Goal: Task Accomplishment & Management: Manage account settings

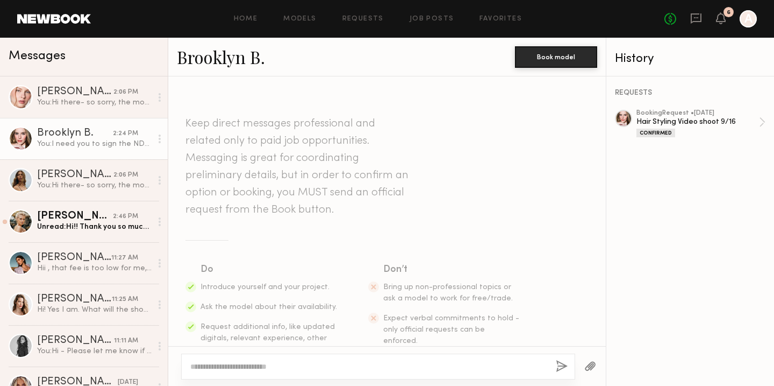
scroll to position [1402, 0]
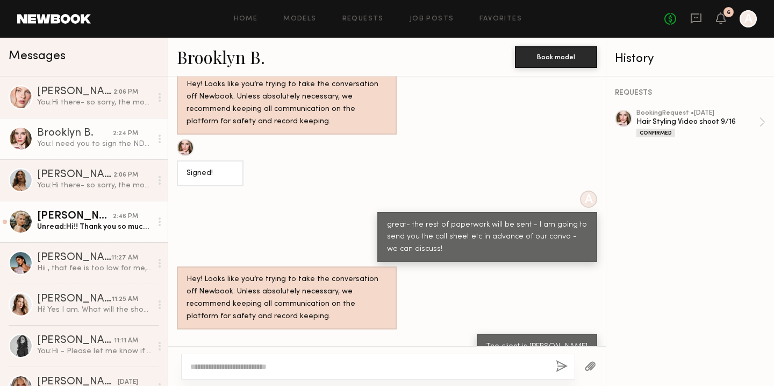
click at [64, 227] on div "Unread: Hi!! Thank you so much for reaching out and your interest. I’m travelin…" at bounding box center [94, 227] width 115 height 10
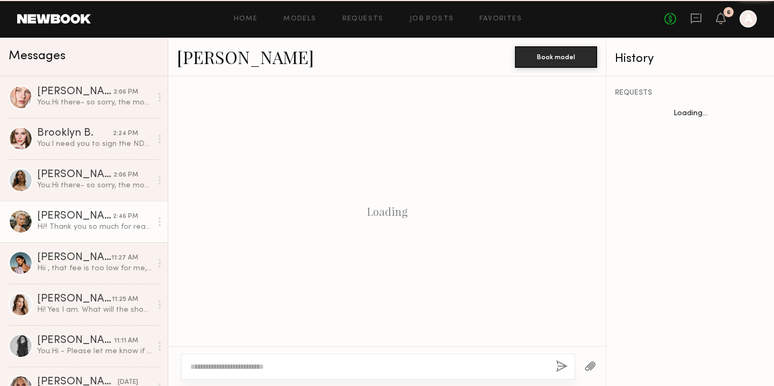
scroll to position [287, 0]
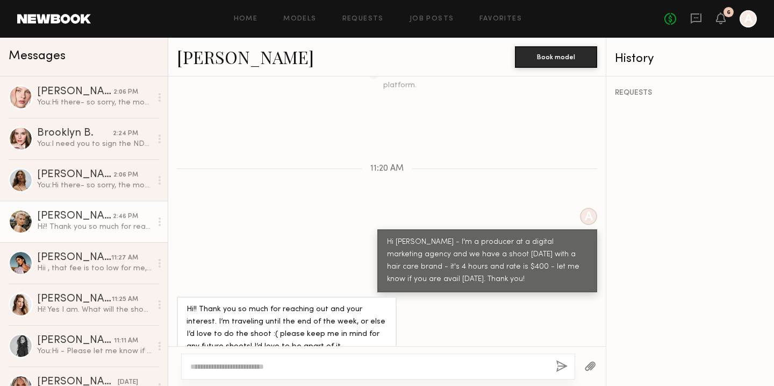
click at [710, 20] on div "No fees up to $5,000 6 A" at bounding box center [711, 18] width 93 height 17
click at [723, 20] on icon at bounding box center [721, 18] width 9 height 8
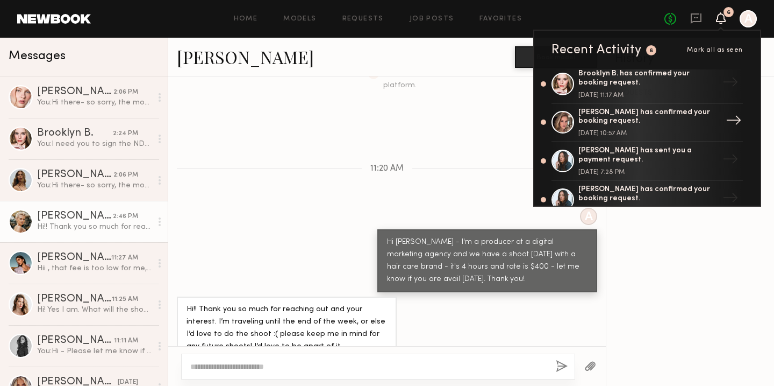
scroll to position [0, 0]
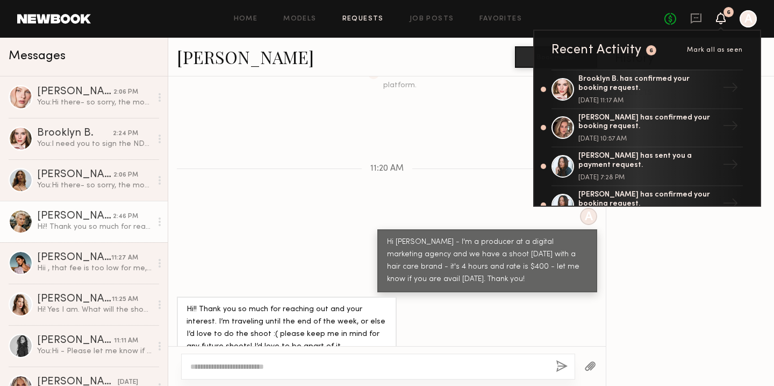
click at [348, 17] on link "Requests" at bounding box center [363, 19] width 41 height 7
